Goal: Task Accomplishment & Management: Manage account settings

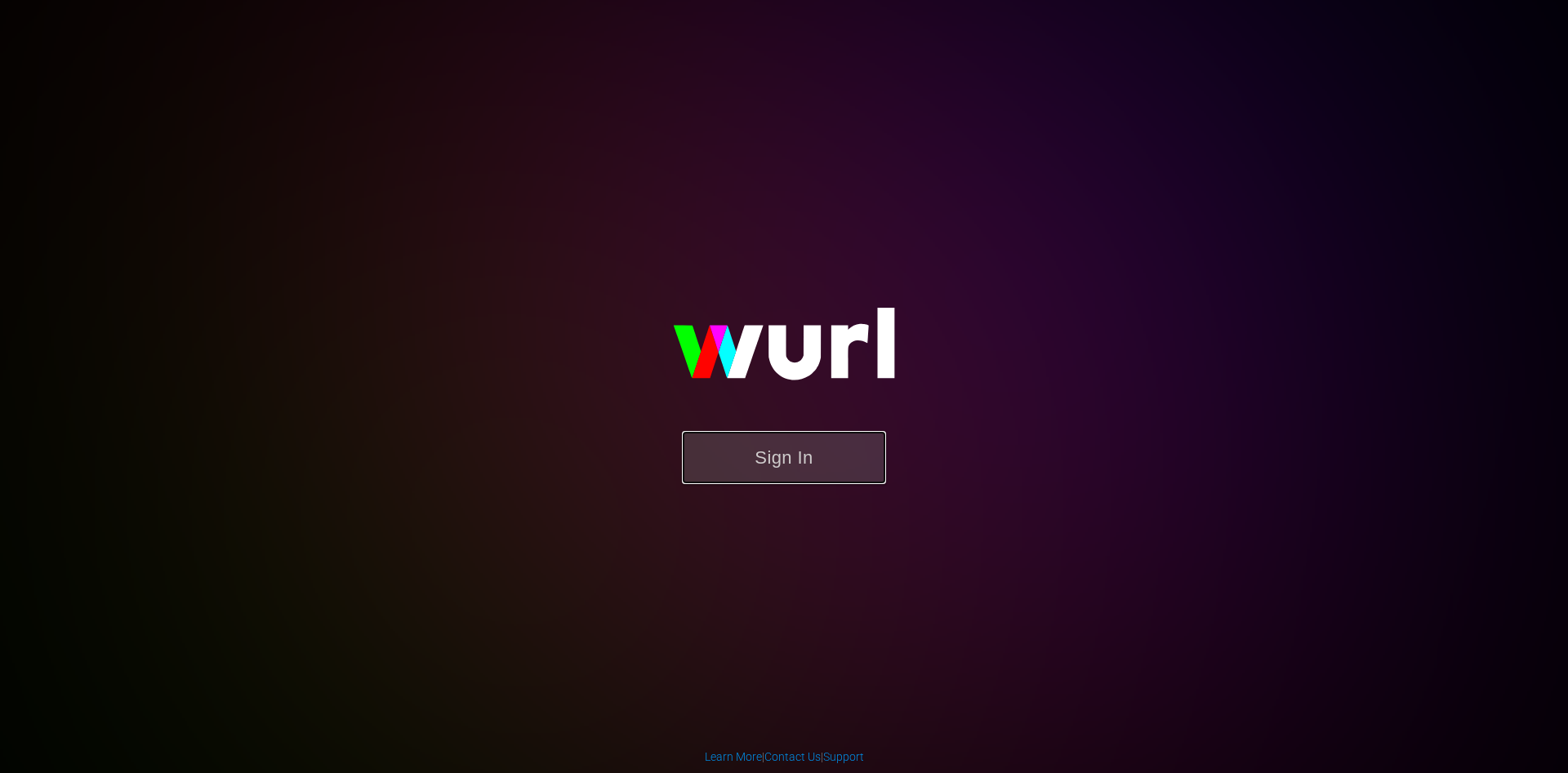
click at [787, 439] on button "Sign In" at bounding box center [784, 458] width 204 height 53
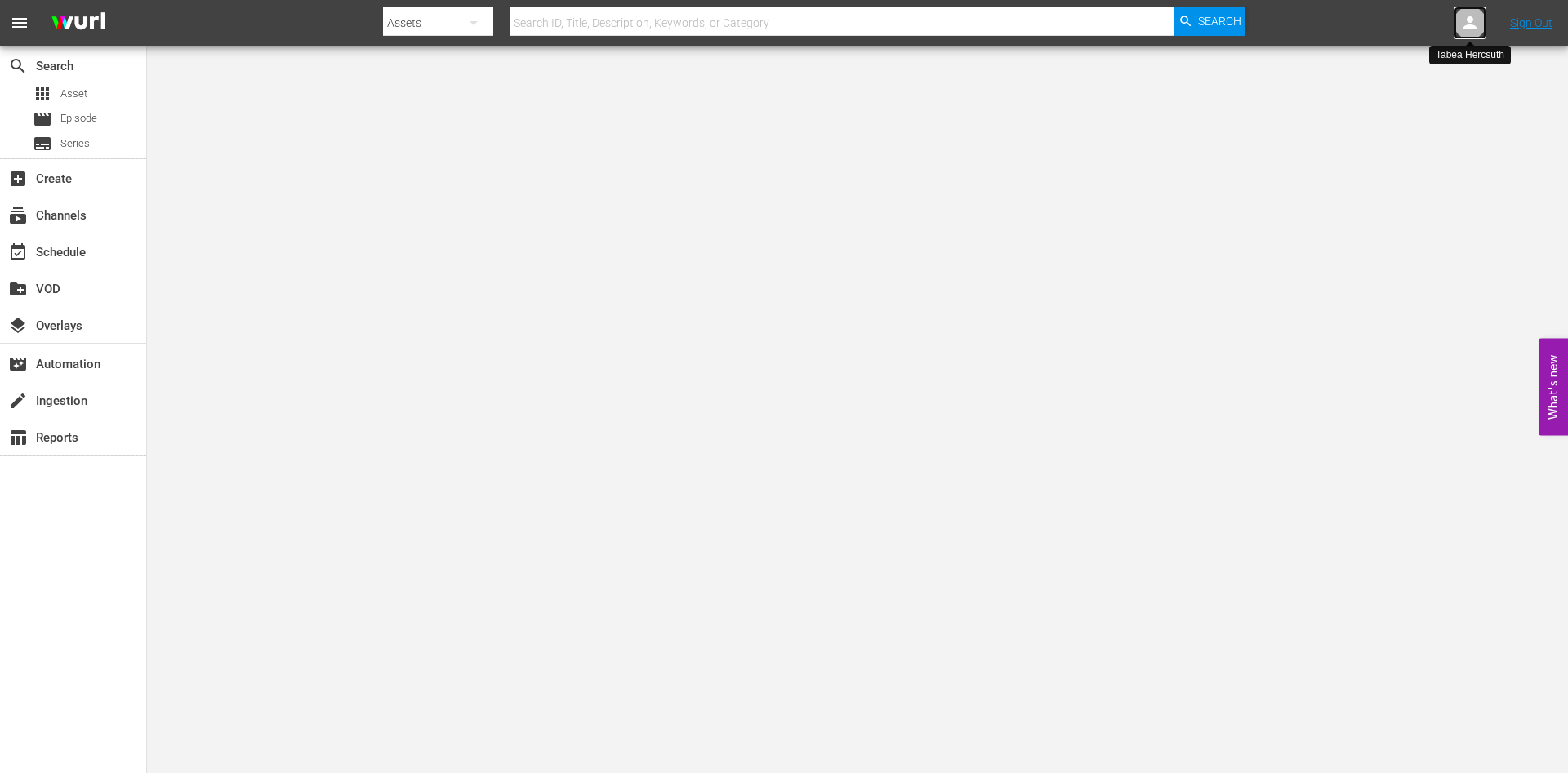
click at [1459, 29] on div at bounding box center [1470, 23] width 33 height 33
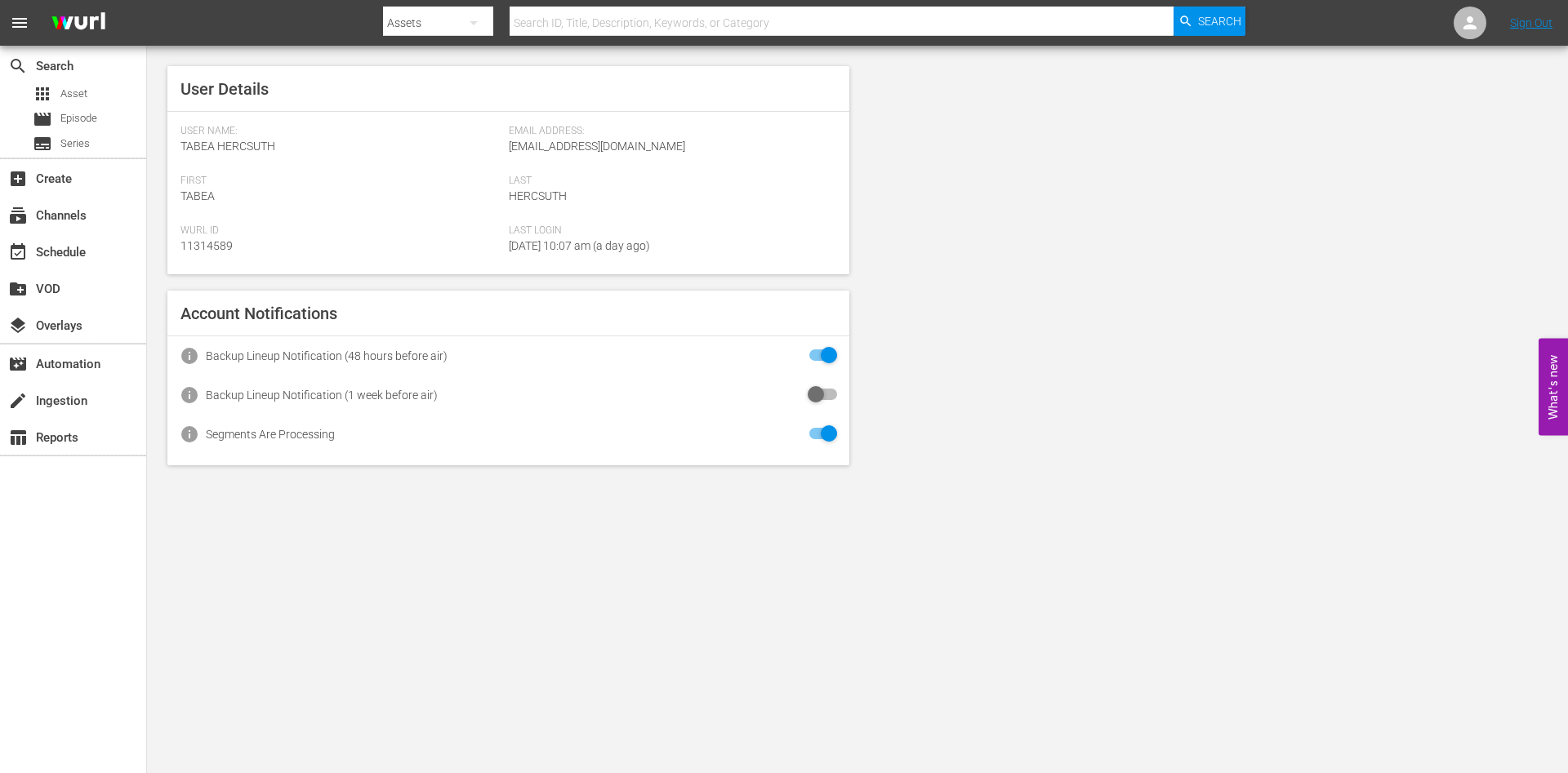
click at [974, 214] on div "User Details User Name: Tabea Hercsuth Email Address: [EMAIL_ADDRESS][DOMAIN_NA…" at bounding box center [857, 265] width 1421 height 440
